Goal: Obtain resource: Obtain resource

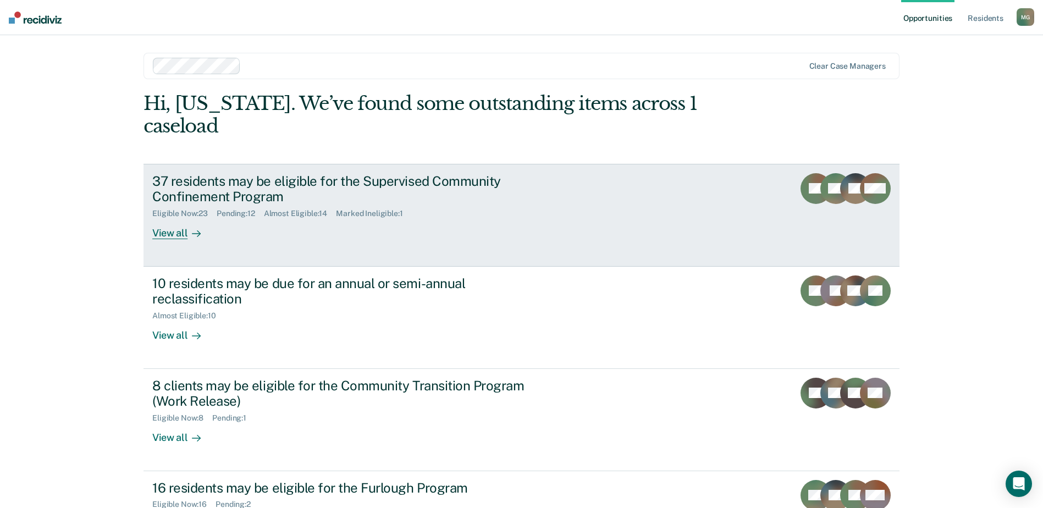
click at [167, 218] on div "View all" at bounding box center [183, 228] width 62 height 21
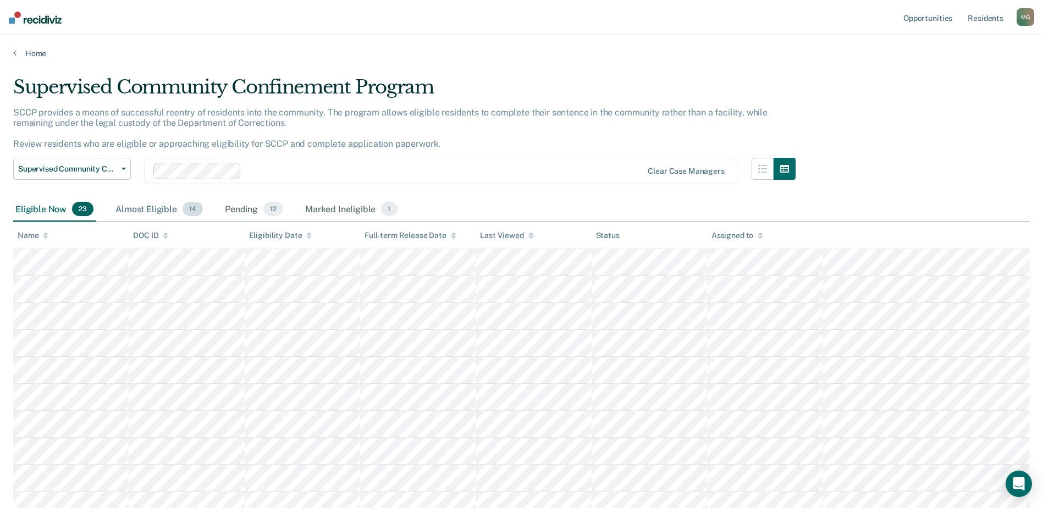
click at [154, 210] on div "Almost Eligible 14" at bounding box center [159, 209] width 92 height 24
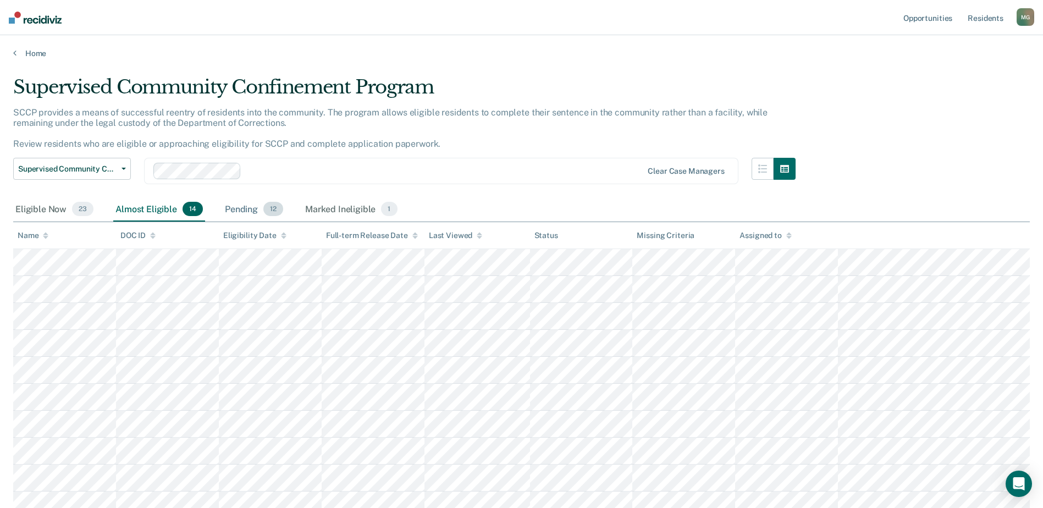
click at [249, 214] on div "Pending 12" at bounding box center [254, 209] width 63 height 24
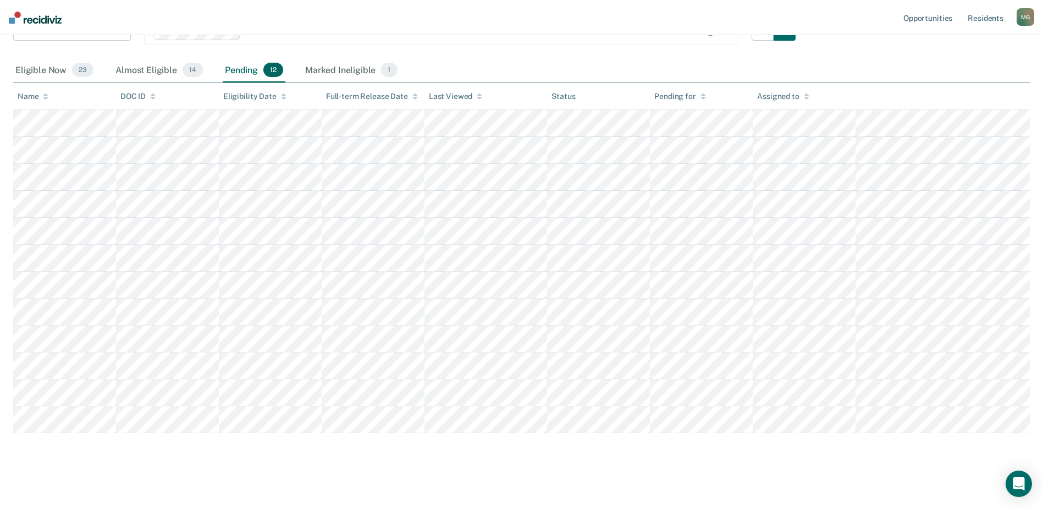
scroll to position [143, 0]
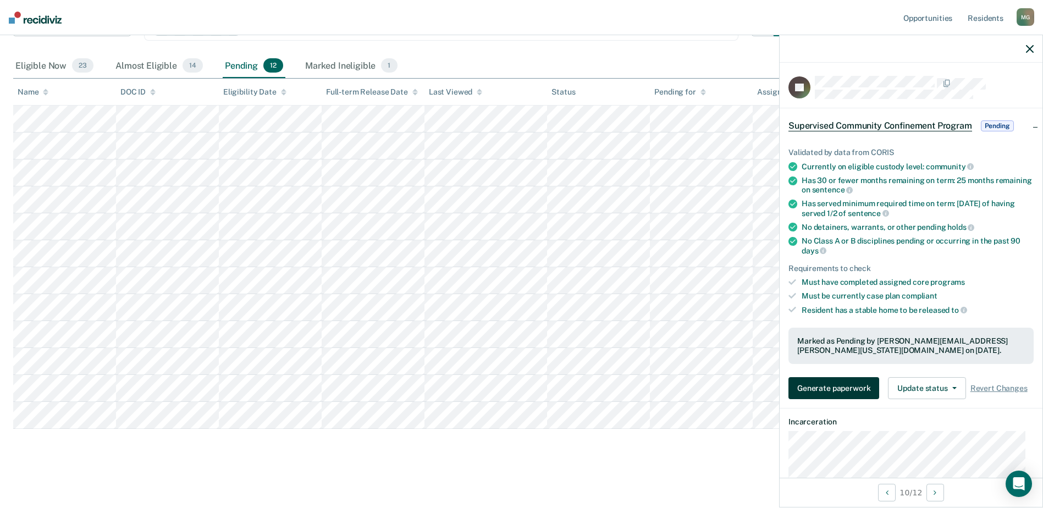
click at [832, 392] on button "Generate paperwork" at bounding box center [833, 388] width 91 height 22
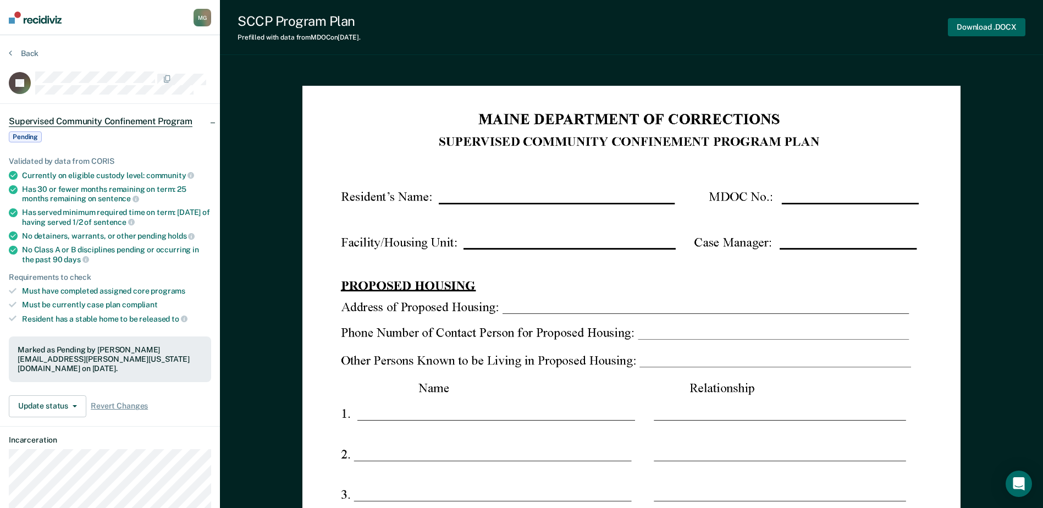
click at [985, 26] on button "Download .DOCX" at bounding box center [987, 27] width 78 height 18
